Goal: Task Accomplishment & Management: Manage account settings

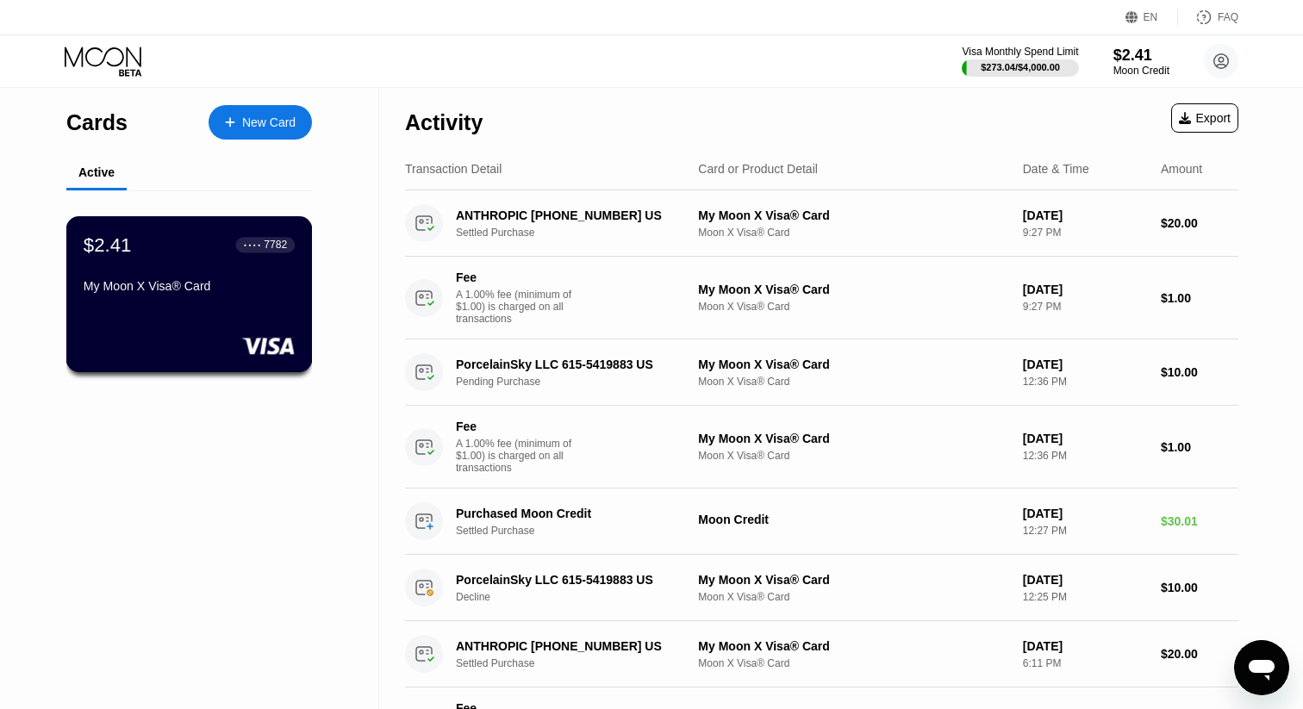
click at [247, 299] on div "My Moon X Visa® Card" at bounding box center [189, 289] width 211 height 21
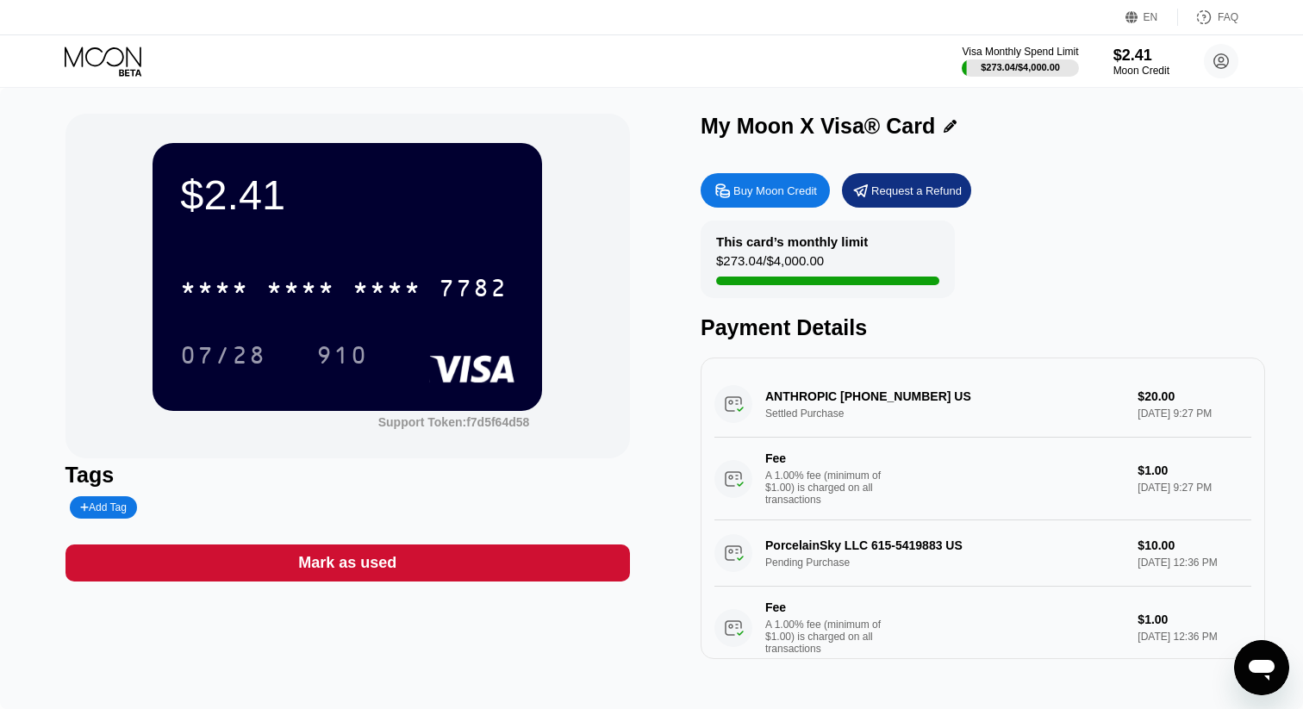
click at [724, 186] on icon at bounding box center [723, 191] width 18 height 18
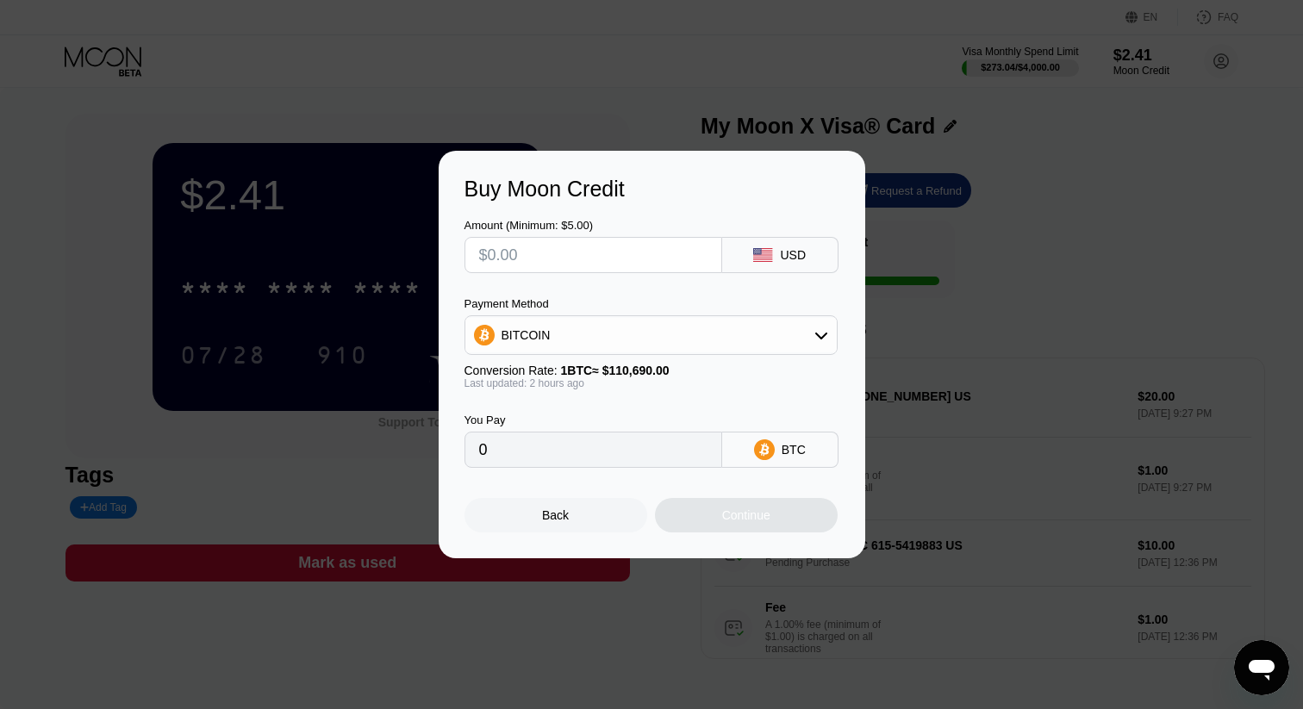
click at [693, 264] on input "text" at bounding box center [593, 255] width 228 height 34
type input "$3"
type input "0.00002718"
type input "$30"
type input "0.00027173"
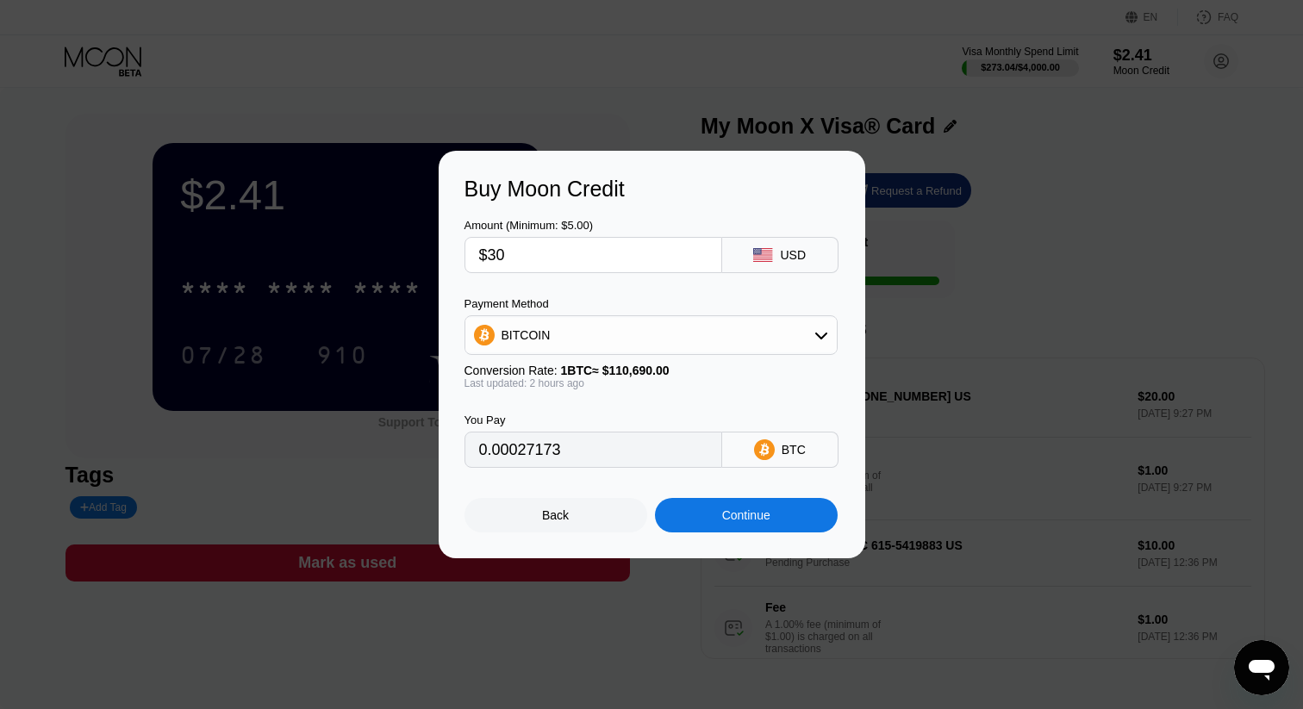
type input "$30"
click at [702, 328] on div "BITCOIN" at bounding box center [650, 335] width 371 height 34
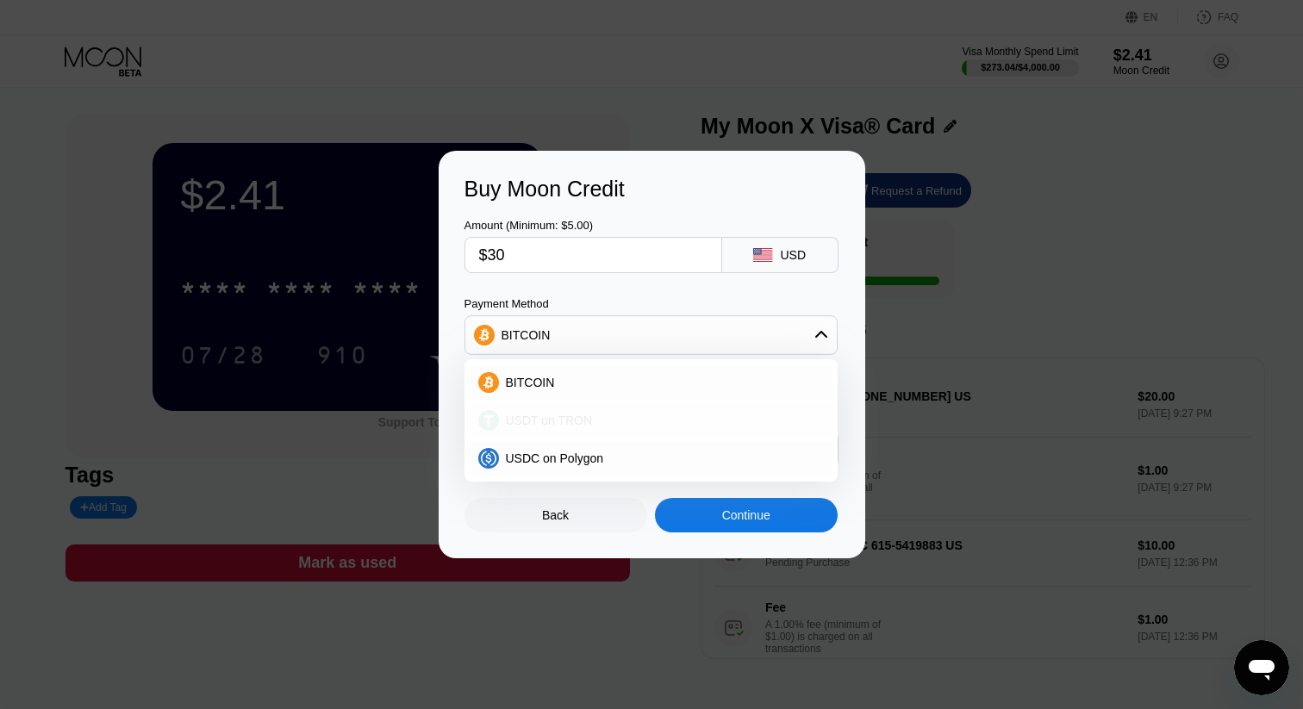
click at [667, 417] on div "USDT on TRON" at bounding box center [661, 421] width 325 height 14
type input "30.30"
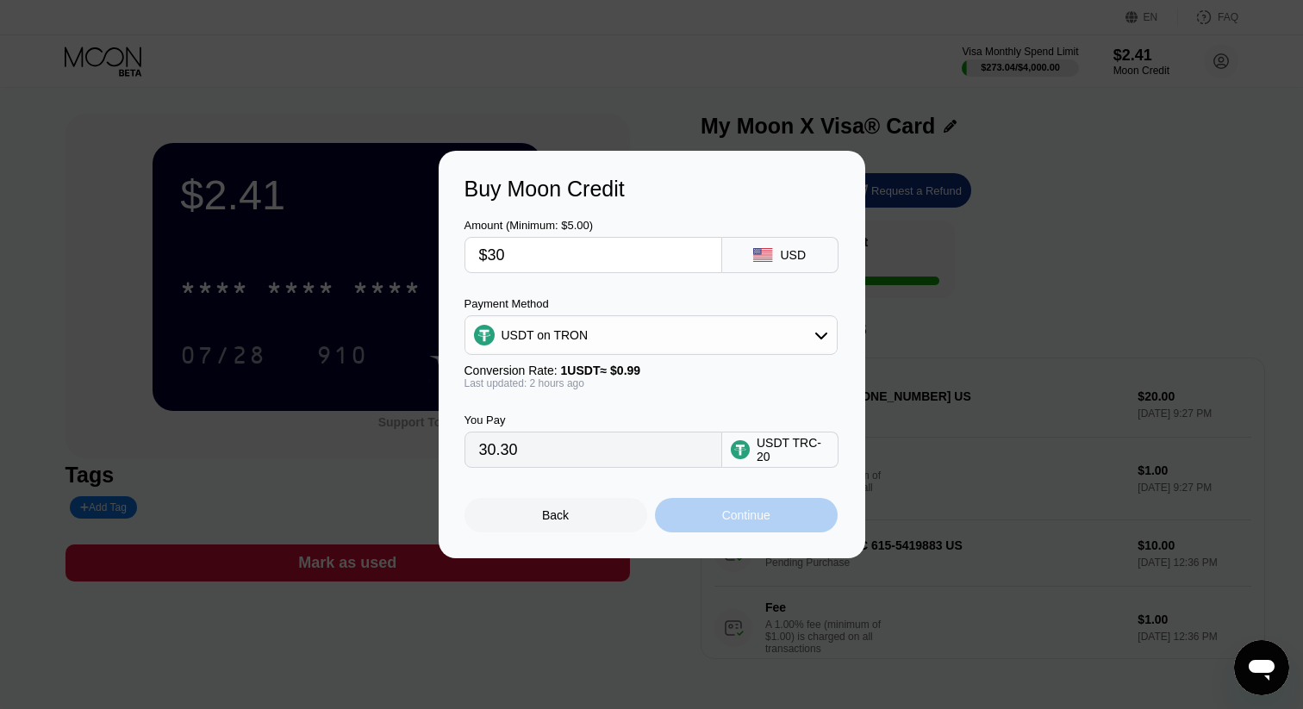
click at [709, 508] on div "Continue" at bounding box center [746, 515] width 183 height 34
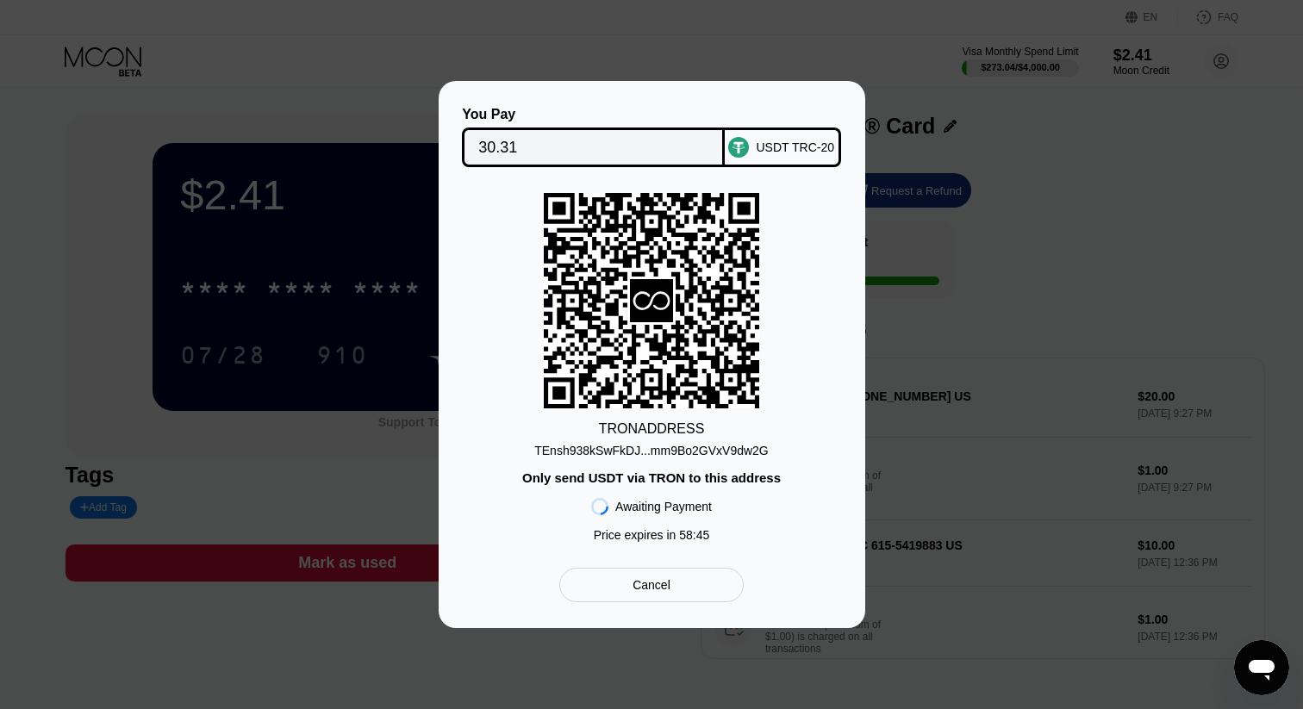
click at [641, 449] on div "TEnsh938kSwFkDJ...mm9Bo2GVxV9dw2G" at bounding box center [651, 451] width 234 height 14
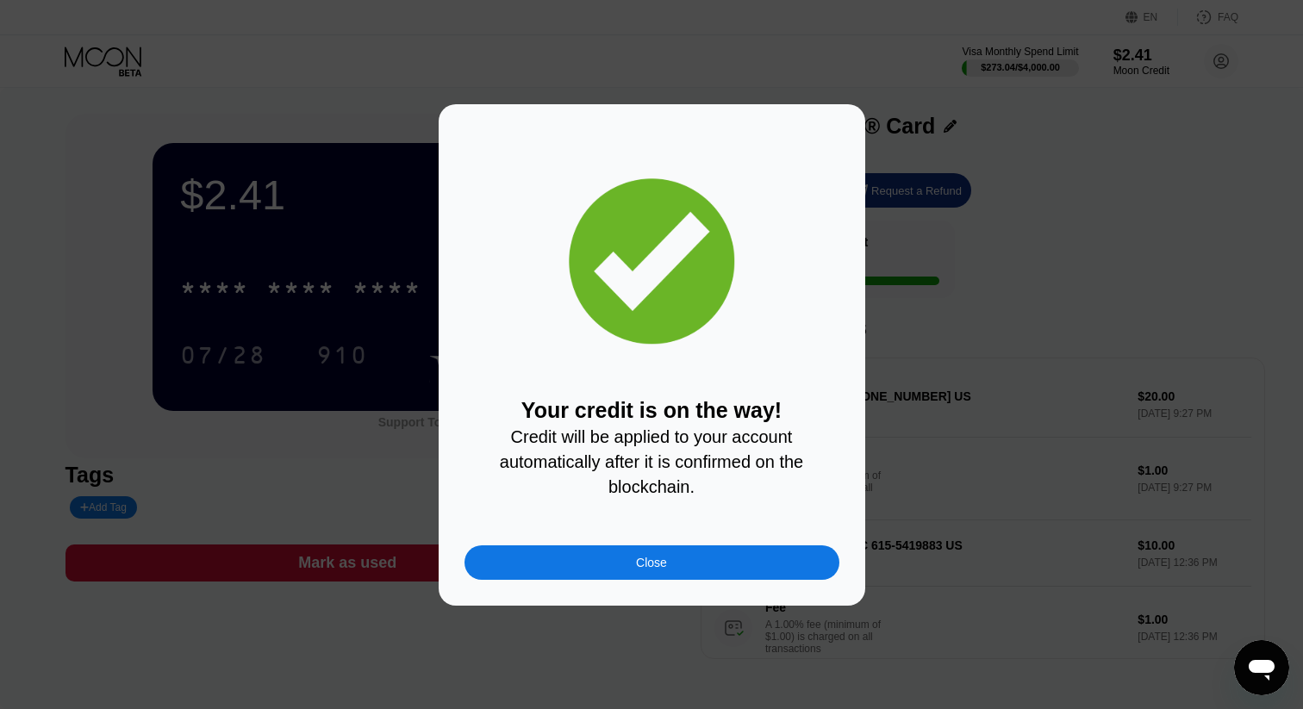
click at [562, 554] on div "Close" at bounding box center [652, 563] width 375 height 34
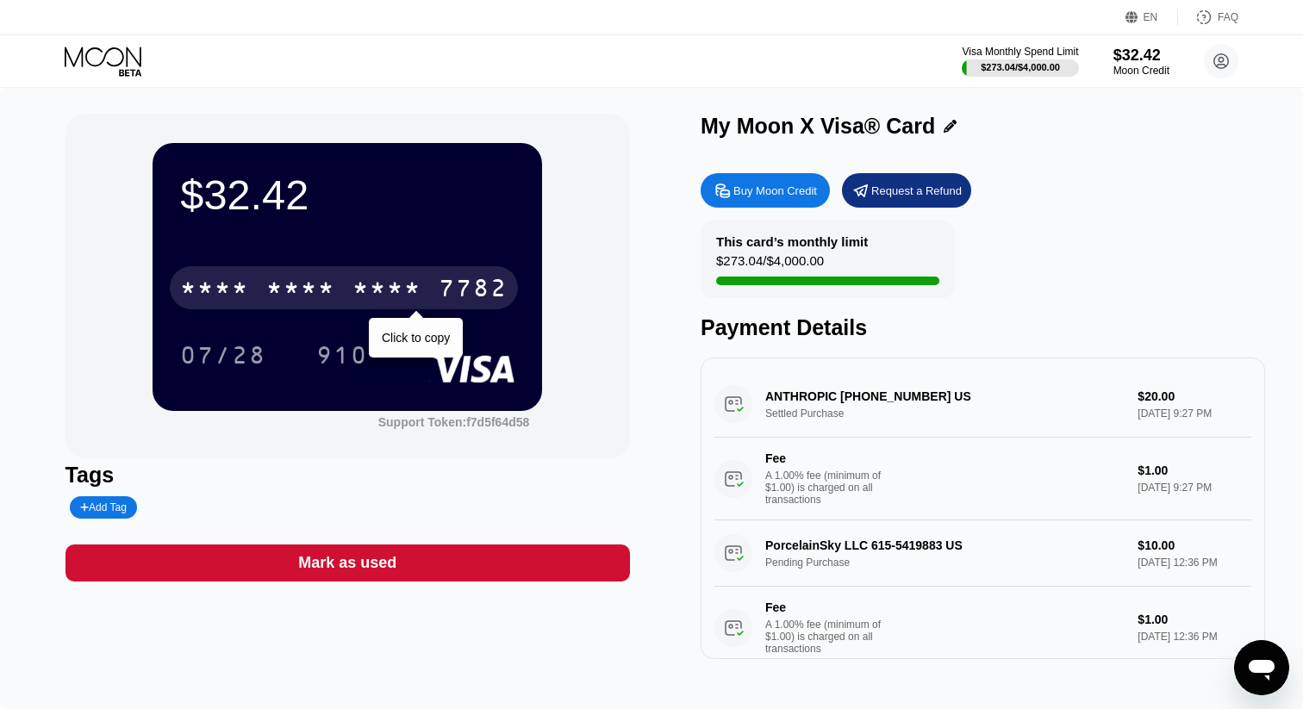
click at [313, 286] on div "* * * *" at bounding box center [300, 291] width 69 height 28
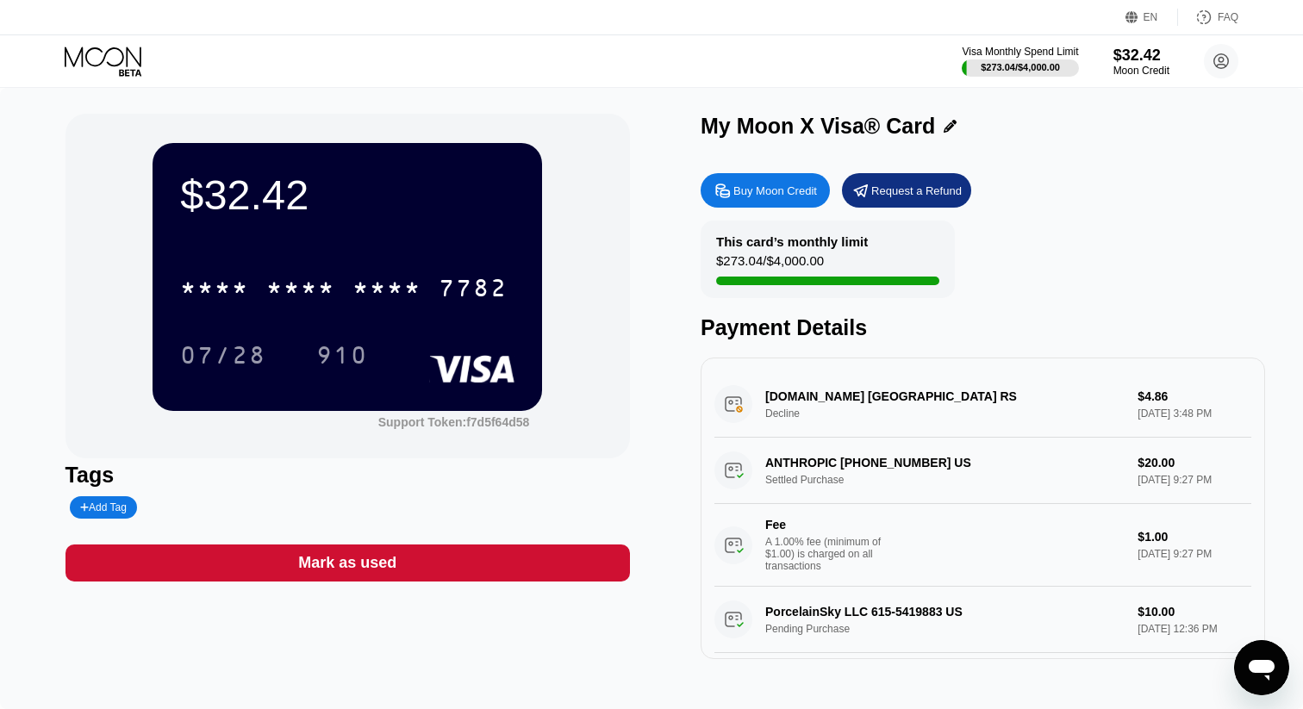
click at [733, 400] on div "Like4Like.org NOVI SAD RS Decline $4.86 Sep 25, 2025 3:48 PM" at bounding box center [982, 404] width 537 height 66
